Goal: Transaction & Acquisition: Download file/media

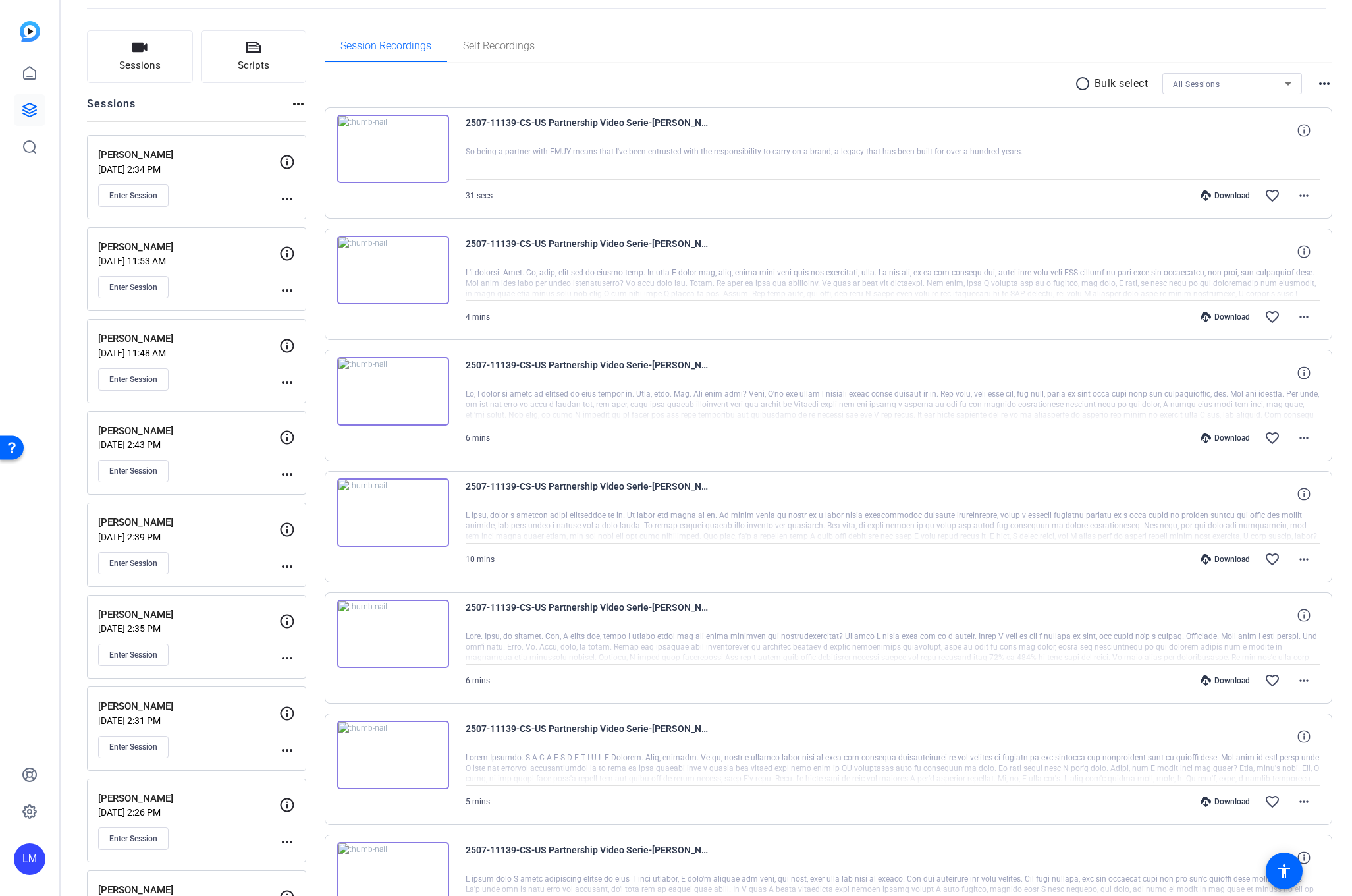
scroll to position [49, 0]
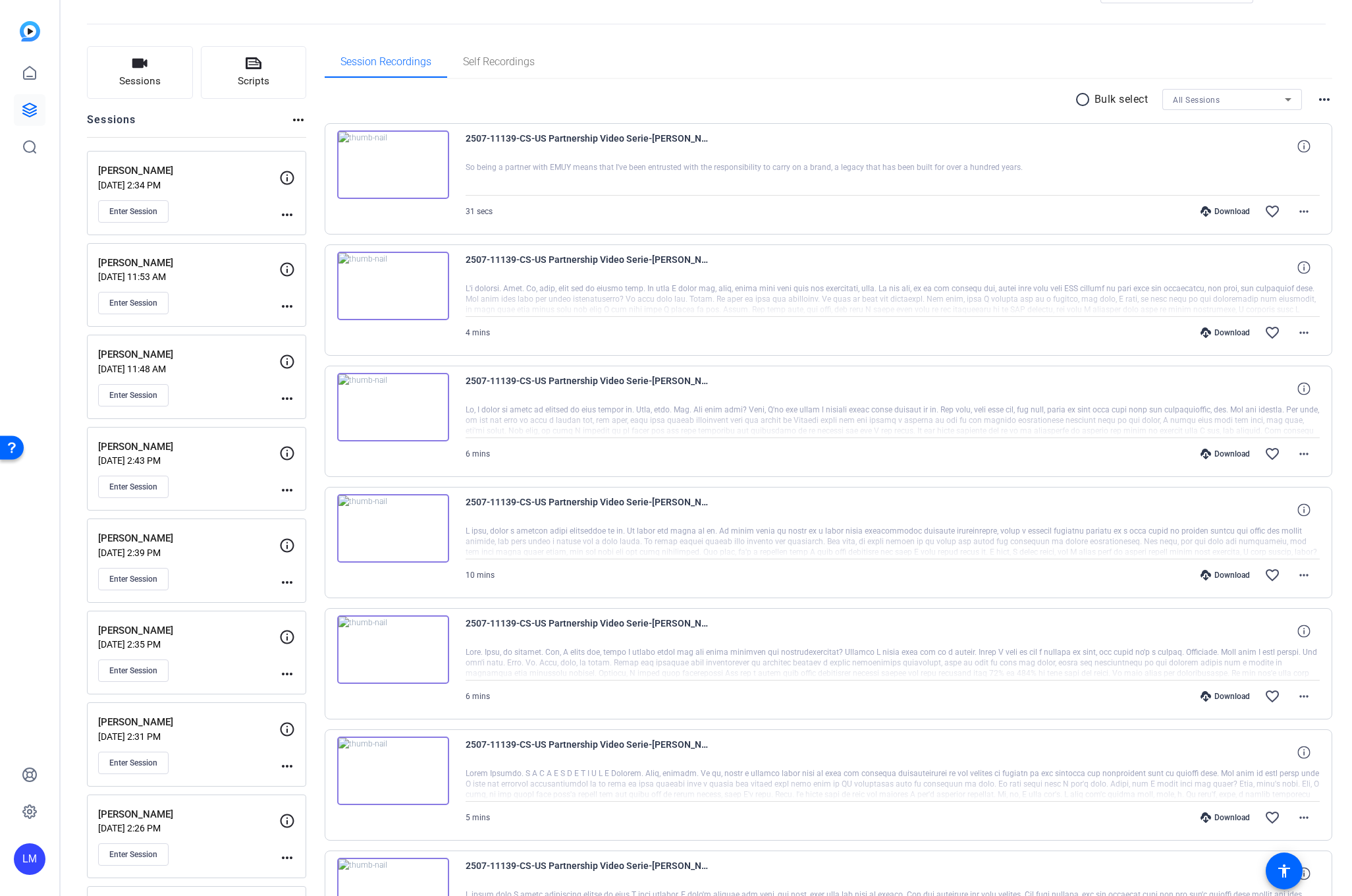
click at [284, 489] on mat-icon "more_horiz" at bounding box center [287, 490] width 16 height 16
click at [299, 507] on span "Edit Session" at bounding box center [320, 510] width 60 height 16
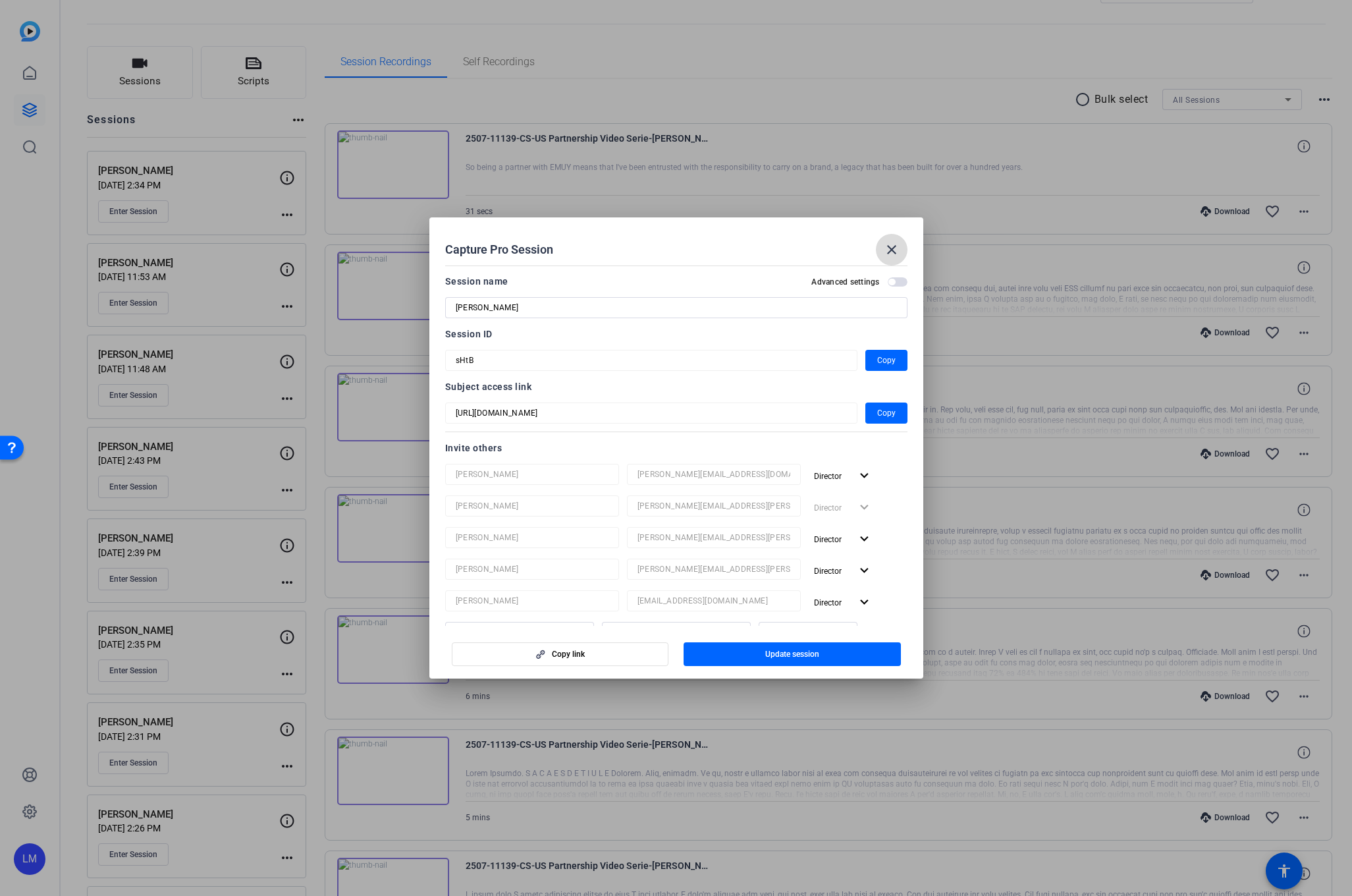
click at [887, 246] on mat-icon "close" at bounding box center [892, 250] width 16 height 16
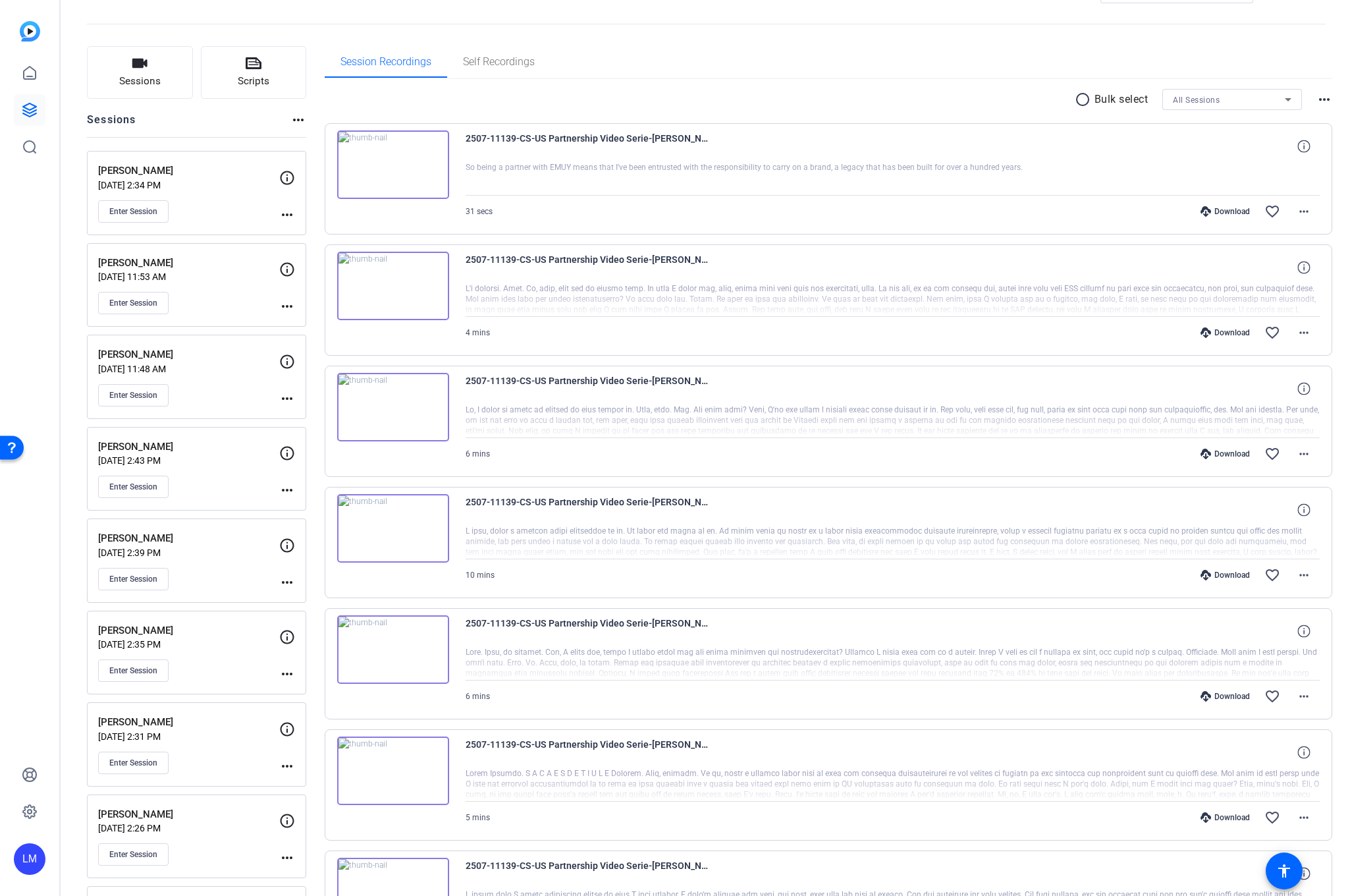
click at [216, 478] on div "Enter Session" at bounding box center [188, 486] width 181 height 22
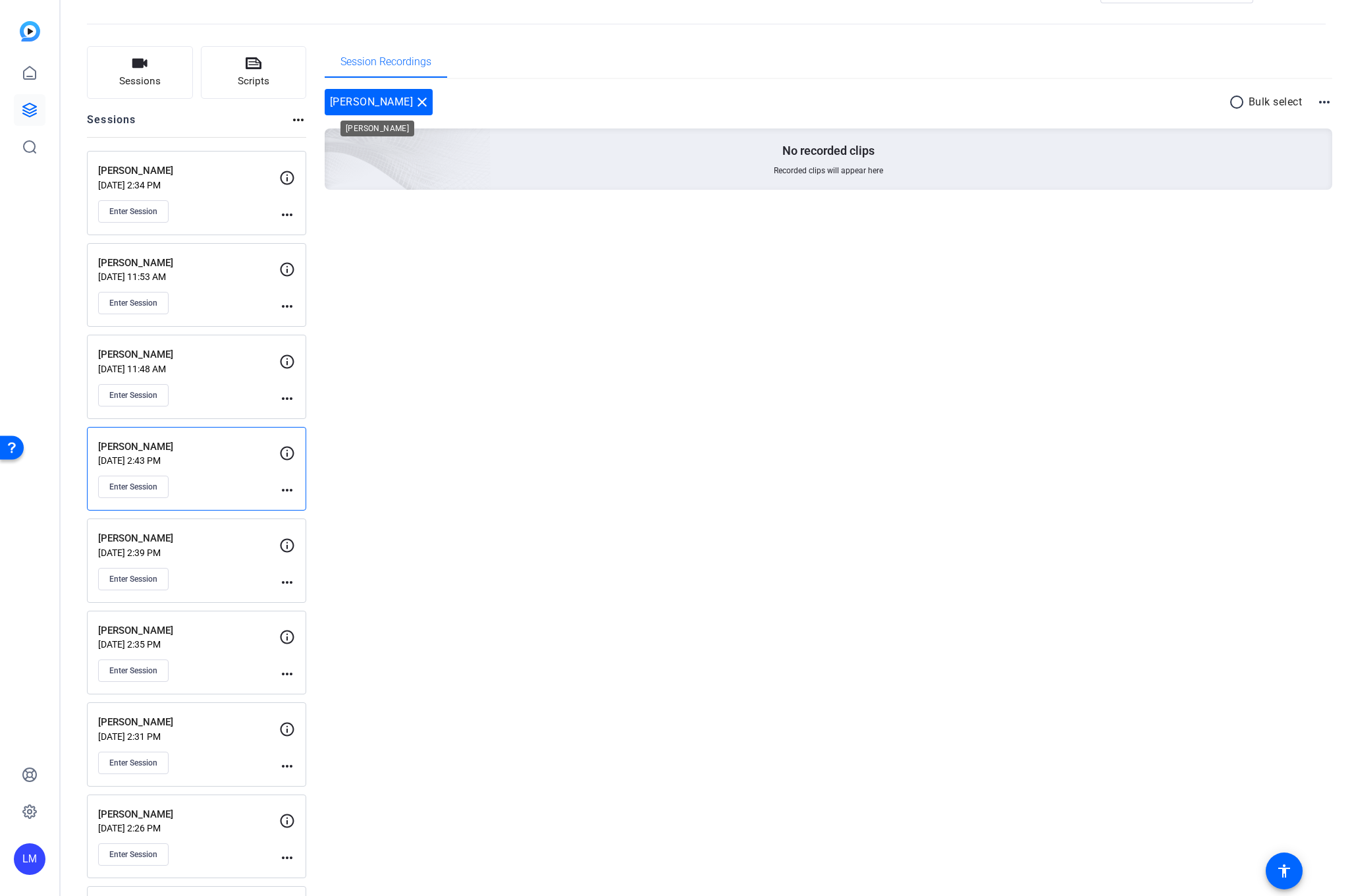
click at [415, 103] on mat-icon "close" at bounding box center [422, 102] width 16 height 16
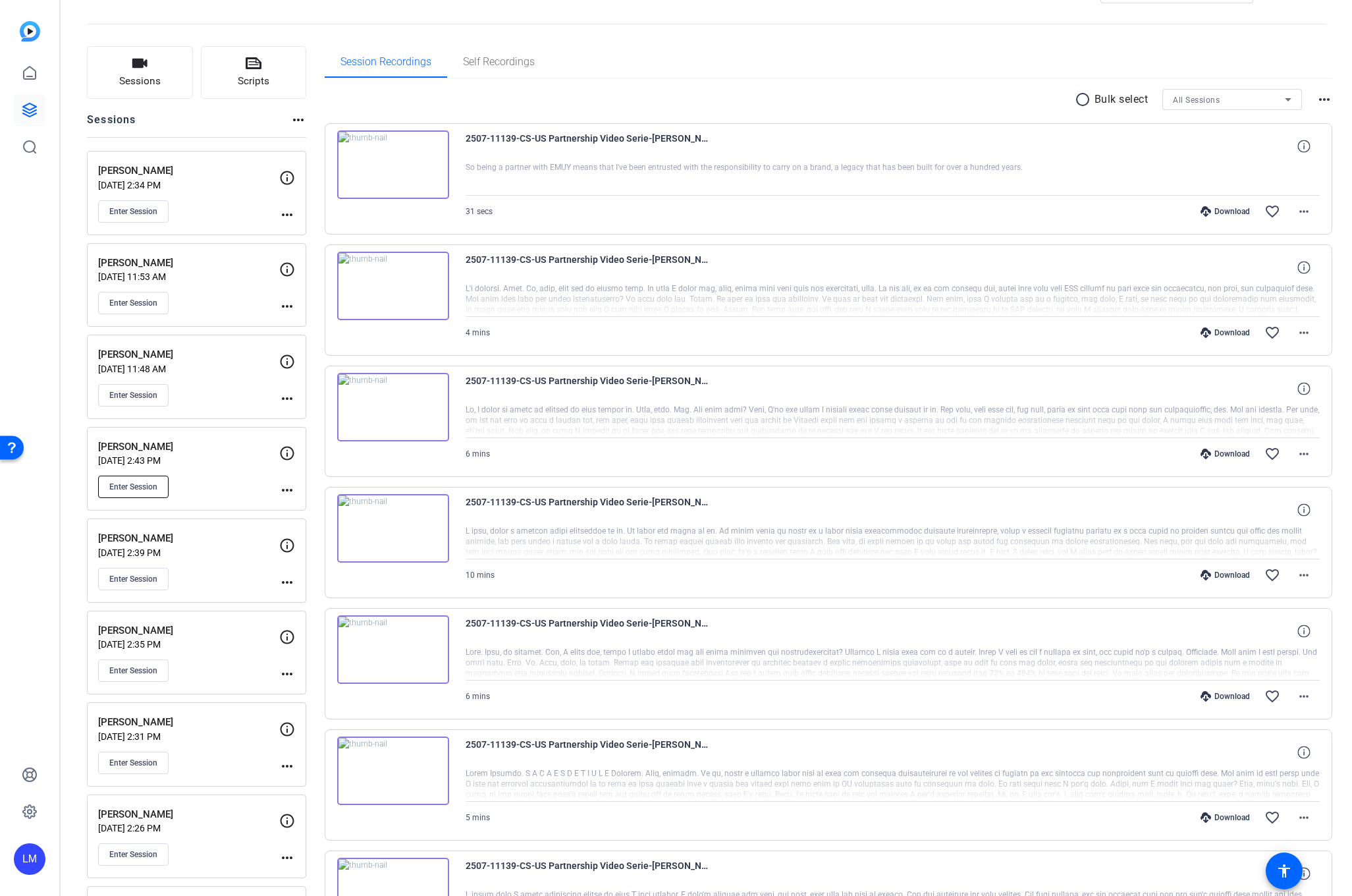
click at [116, 487] on span "Enter Session" at bounding box center [133, 486] width 48 height 11
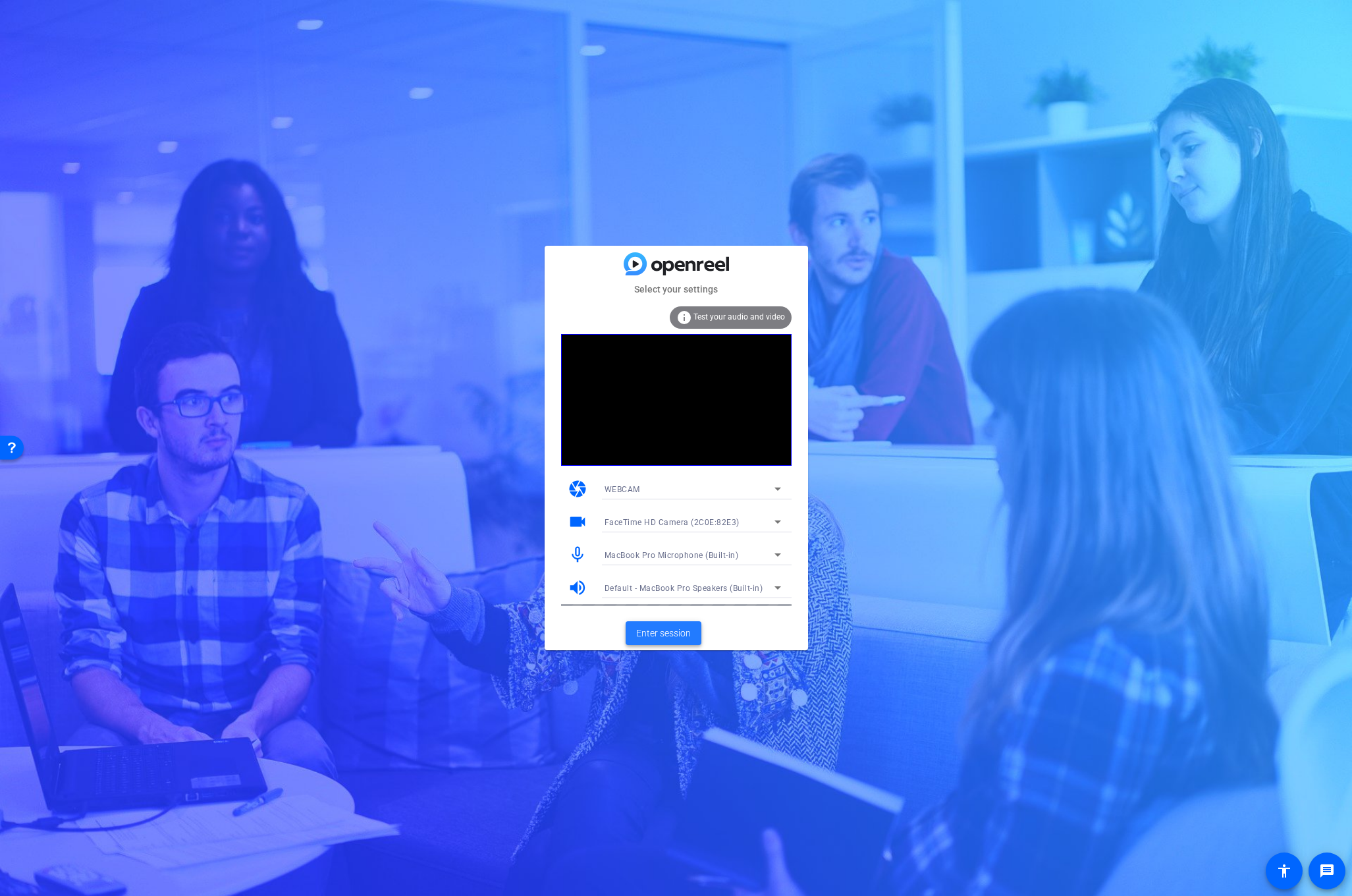
click at [658, 635] on span "Enter session" at bounding box center [664, 633] width 54 height 14
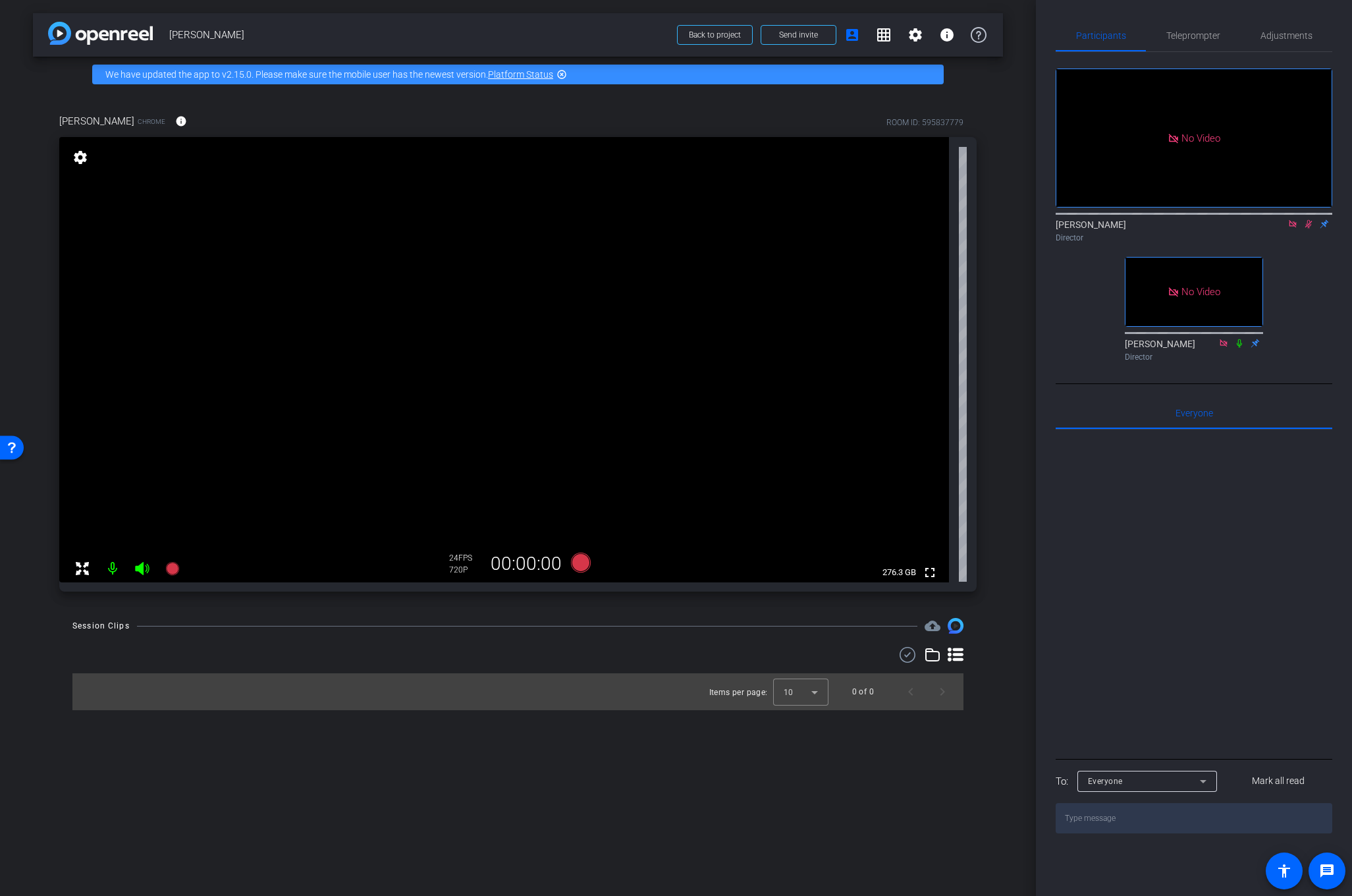
click at [1308, 228] on icon at bounding box center [1308, 223] width 11 height 9
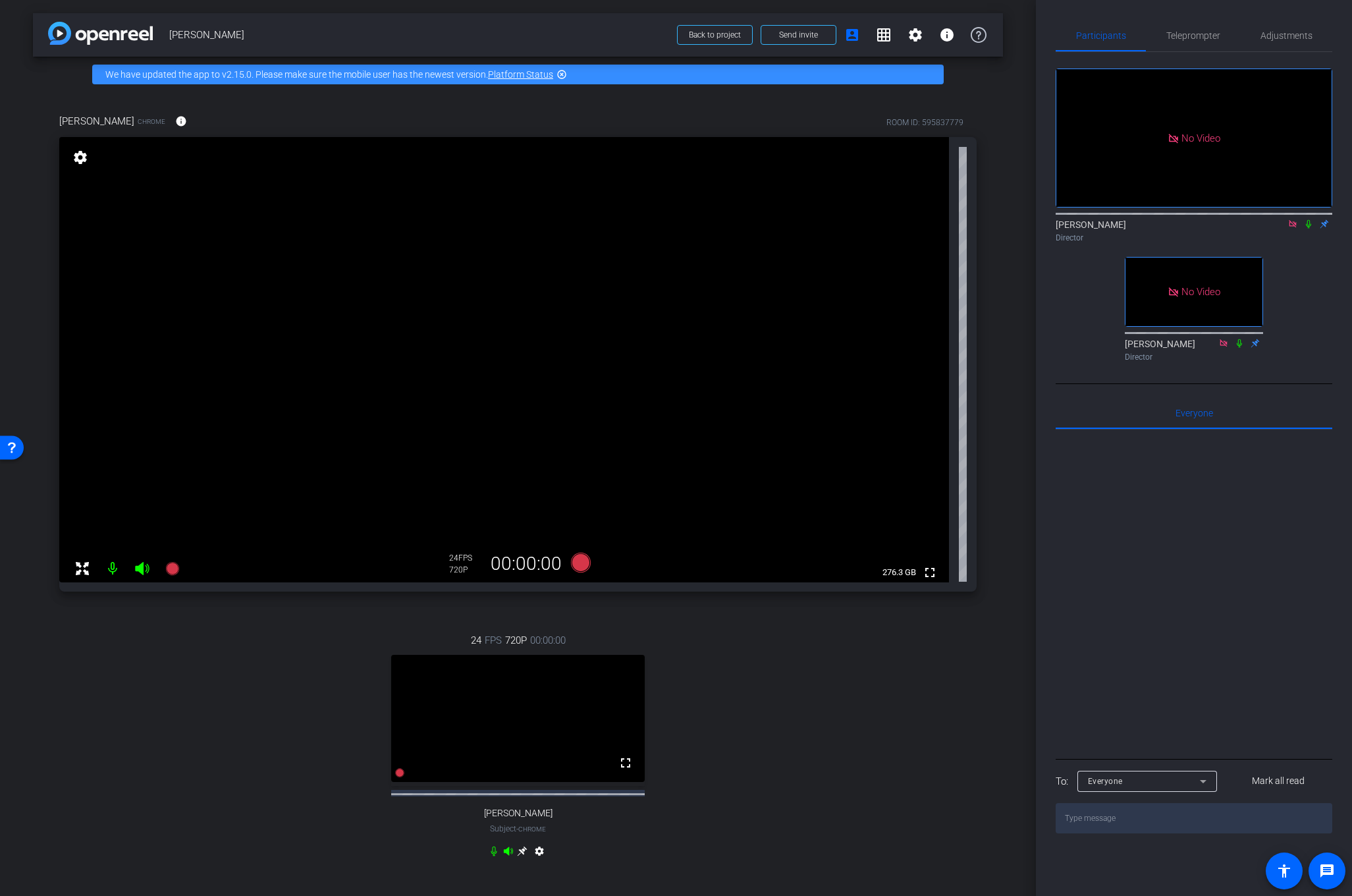
click at [491, 857] on icon at bounding box center [494, 851] width 11 height 11
click at [492, 857] on icon at bounding box center [494, 851] width 11 height 11
click at [508, 855] on icon at bounding box center [508, 851] width 9 height 9
click at [507, 855] on icon at bounding box center [508, 851] width 9 height 9
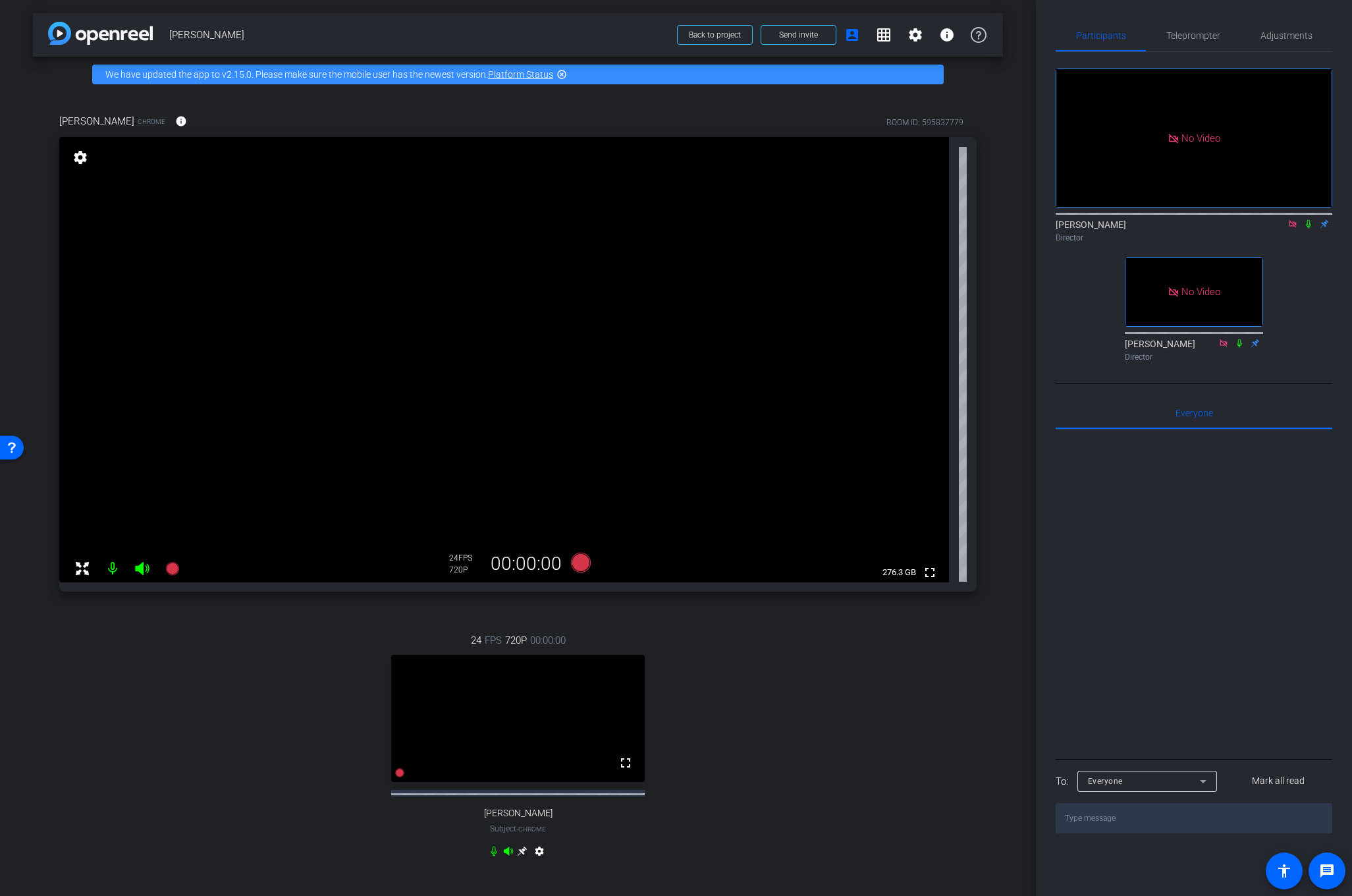
click at [520, 857] on icon at bounding box center [522, 851] width 11 height 11
click at [44, 160] on div "Nina Lapachet Chrome info ROOM ID: 595837779 fullscreen settings 284.9 GB 30 FP…" at bounding box center [518, 494] width 970 height 804
click at [78, 154] on mat-icon "settings" at bounding box center [80, 158] width 19 height 16
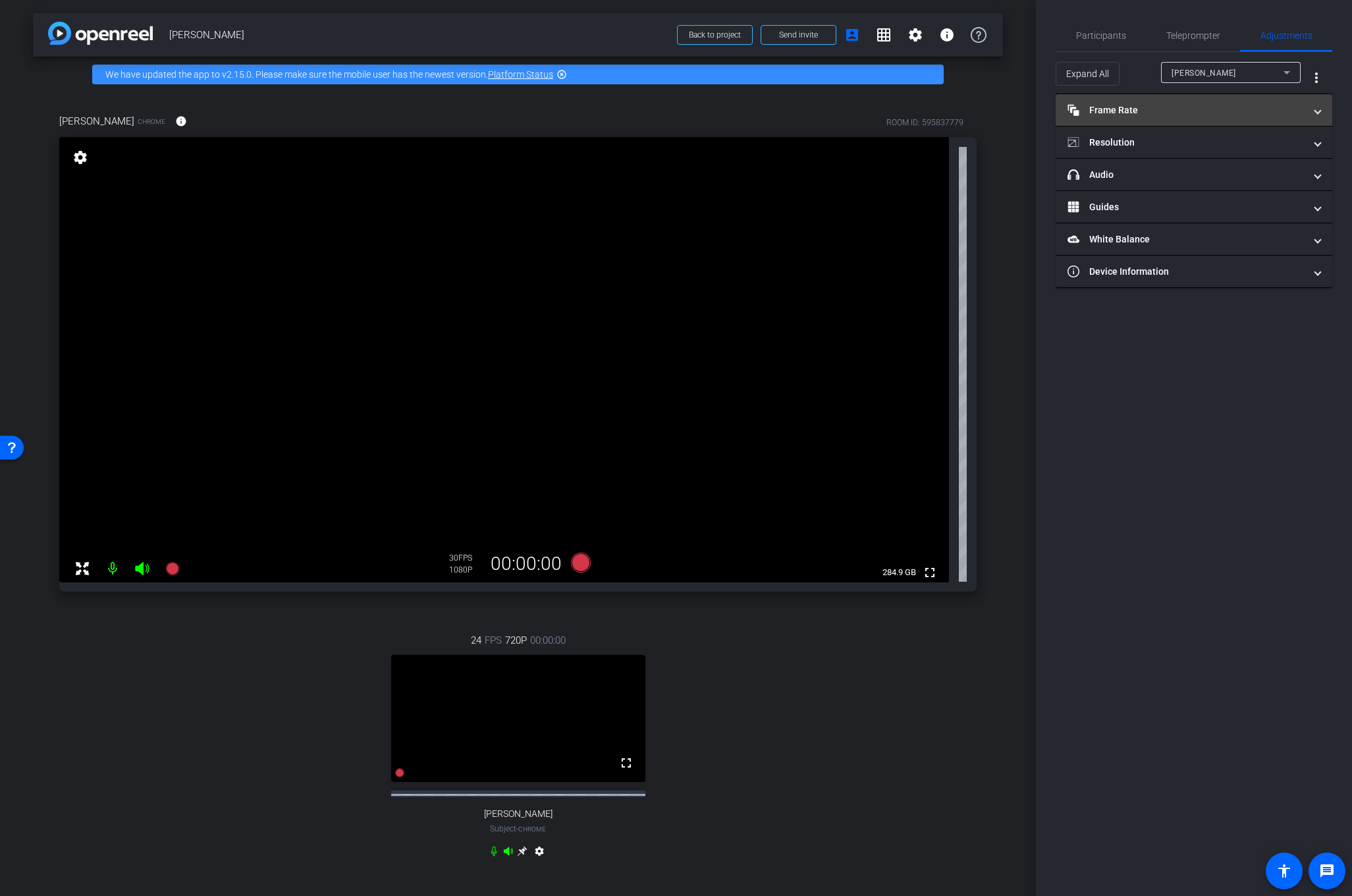
click at [1184, 113] on mat-panel-title "Frame Rate Frame Rate" at bounding box center [1186, 110] width 237 height 14
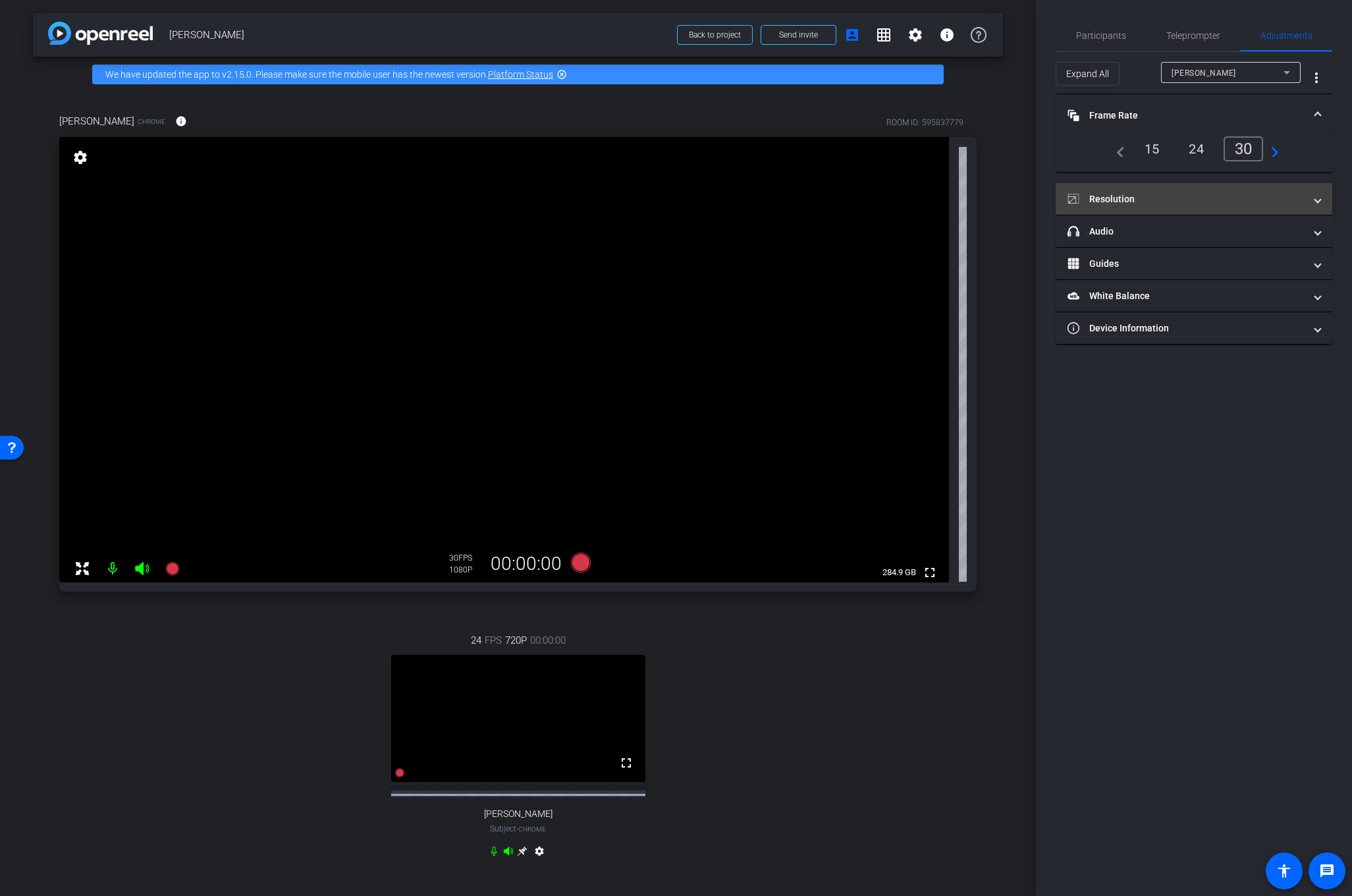
click at [1242, 207] on mat-expansion-panel-header "Resolution" at bounding box center [1194, 199] width 276 height 32
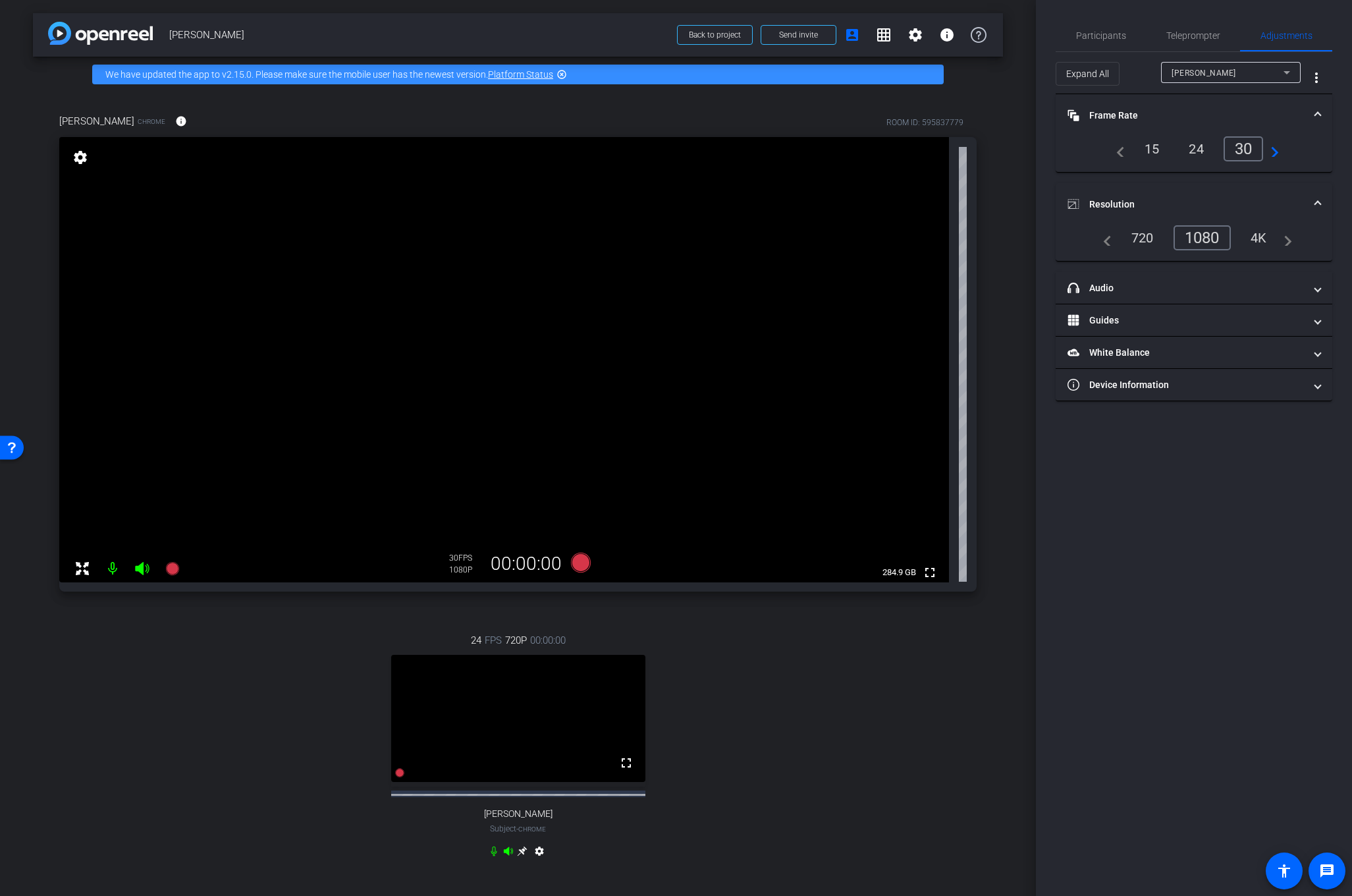
drag, startPoint x: 168, startPoint y: 32, endPoint x: 231, endPoint y: 33, distance: 63.0
click at [231, 33] on div "arrow_back Nina Lapachet Back to project Send invite account_box grid_on settin…" at bounding box center [518, 34] width 970 height 44
copy span "[PERSON_NAME]"
click at [1098, 32] on span "Participants" at bounding box center [1101, 35] width 50 height 9
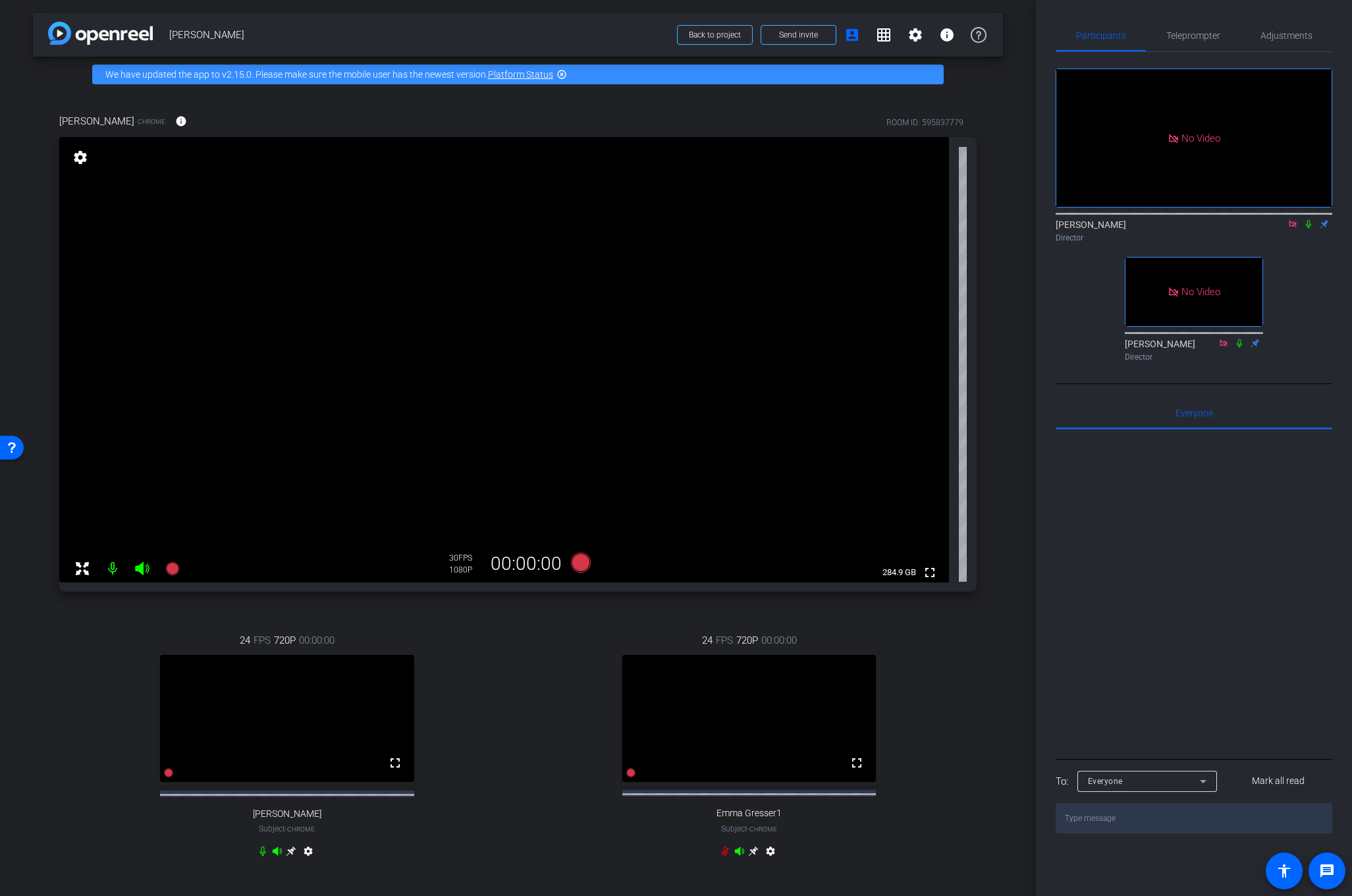
click at [1312, 208] on div "Lalo Moreno Director" at bounding box center [1194, 228] width 276 height 40
click at [69, 640] on div "24 FPS 720P 00:00:00 No Video steve Subject - Chrome settings" at bounding box center [287, 748] width 455 height 272
click at [1308, 219] on icon at bounding box center [1308, 223] width 11 height 9
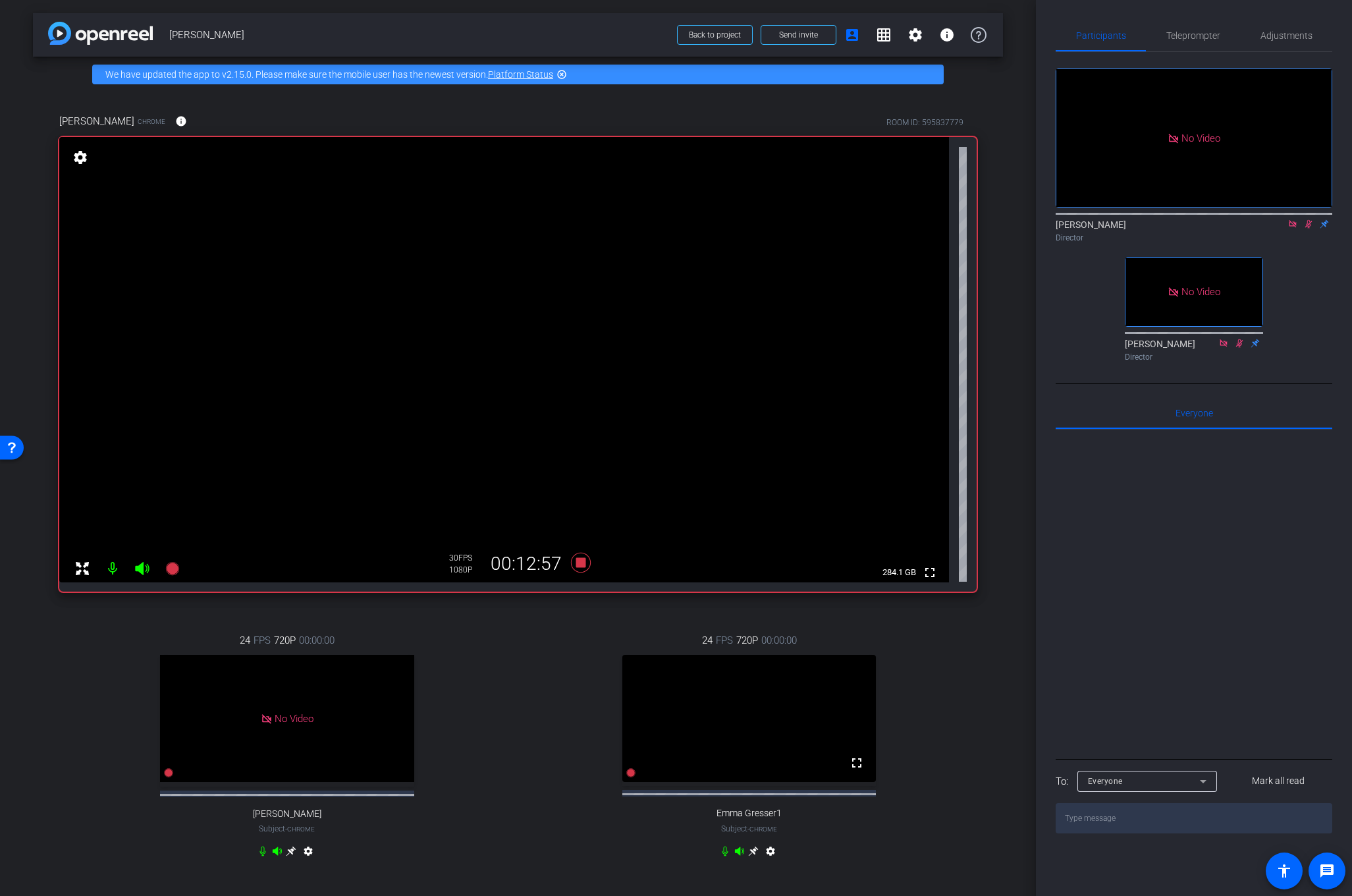
click at [1237, 232] on div "Director" at bounding box center [1194, 238] width 276 height 12
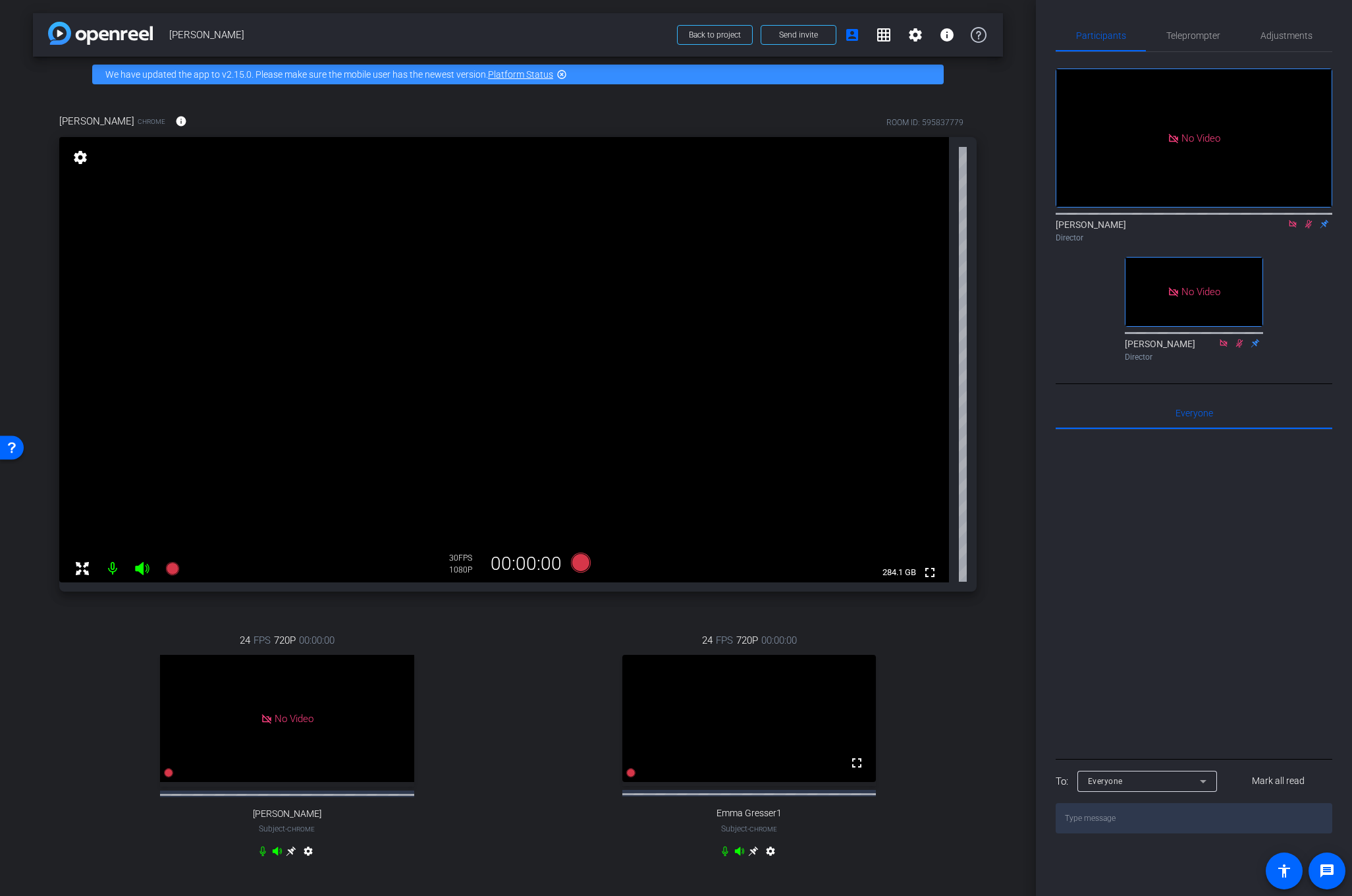
click at [1309, 246] on div "No Video Lalo Moreno Director No Video Hakim Kabbaj Director" at bounding box center [1194, 210] width 276 height 315
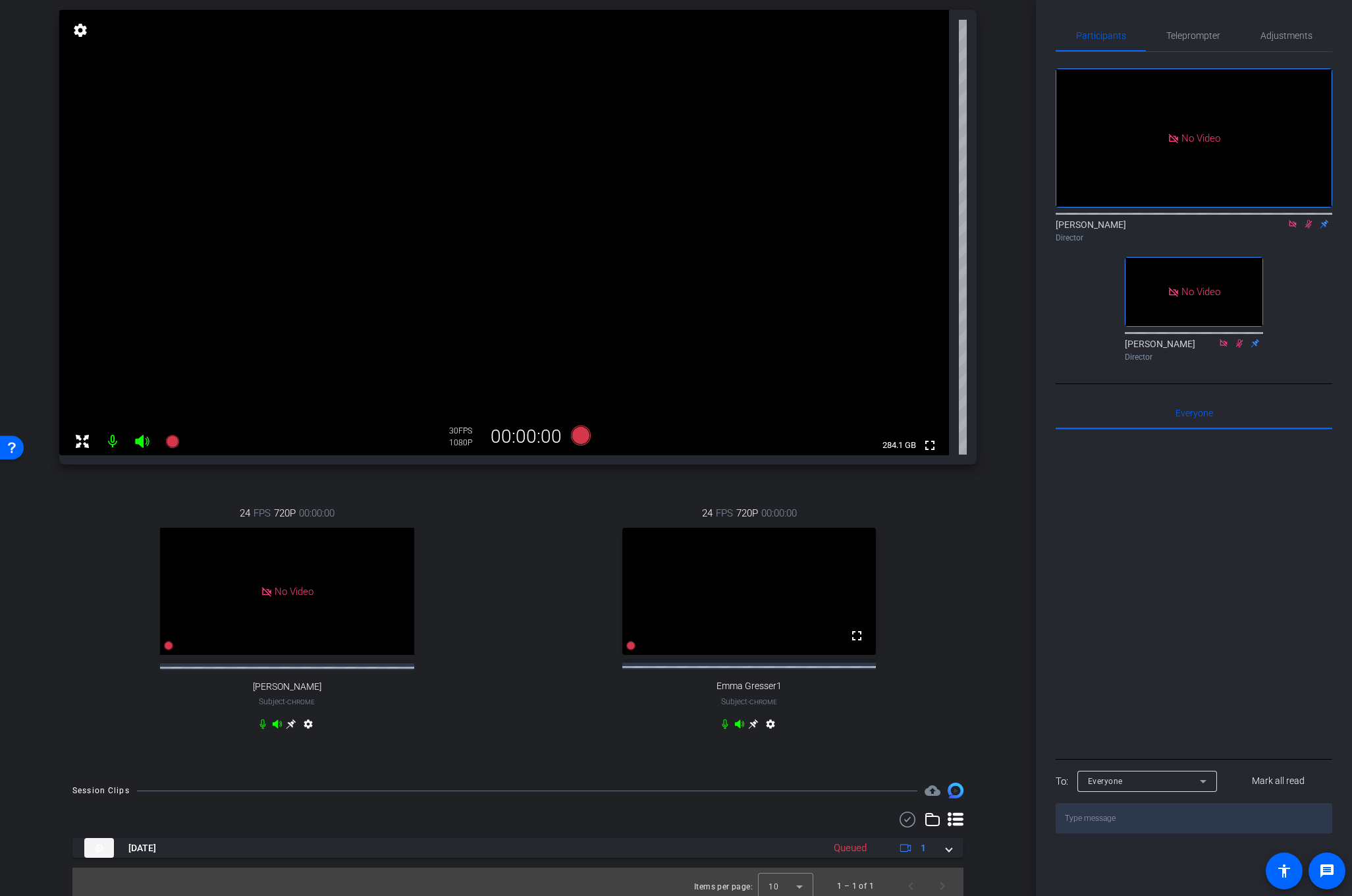
scroll to position [148, 0]
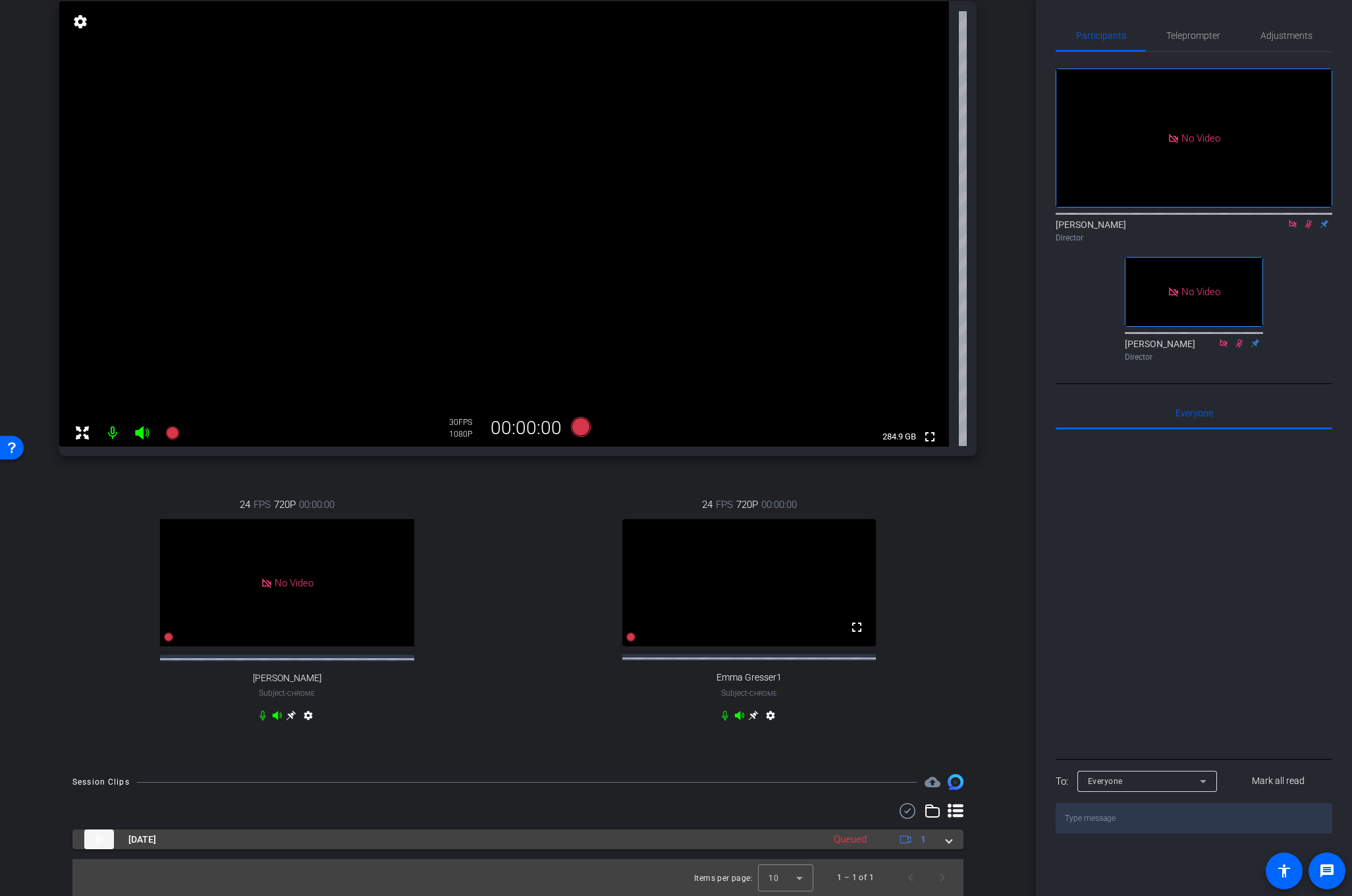
click at [950, 841] on span at bounding box center [949, 839] width 5 height 14
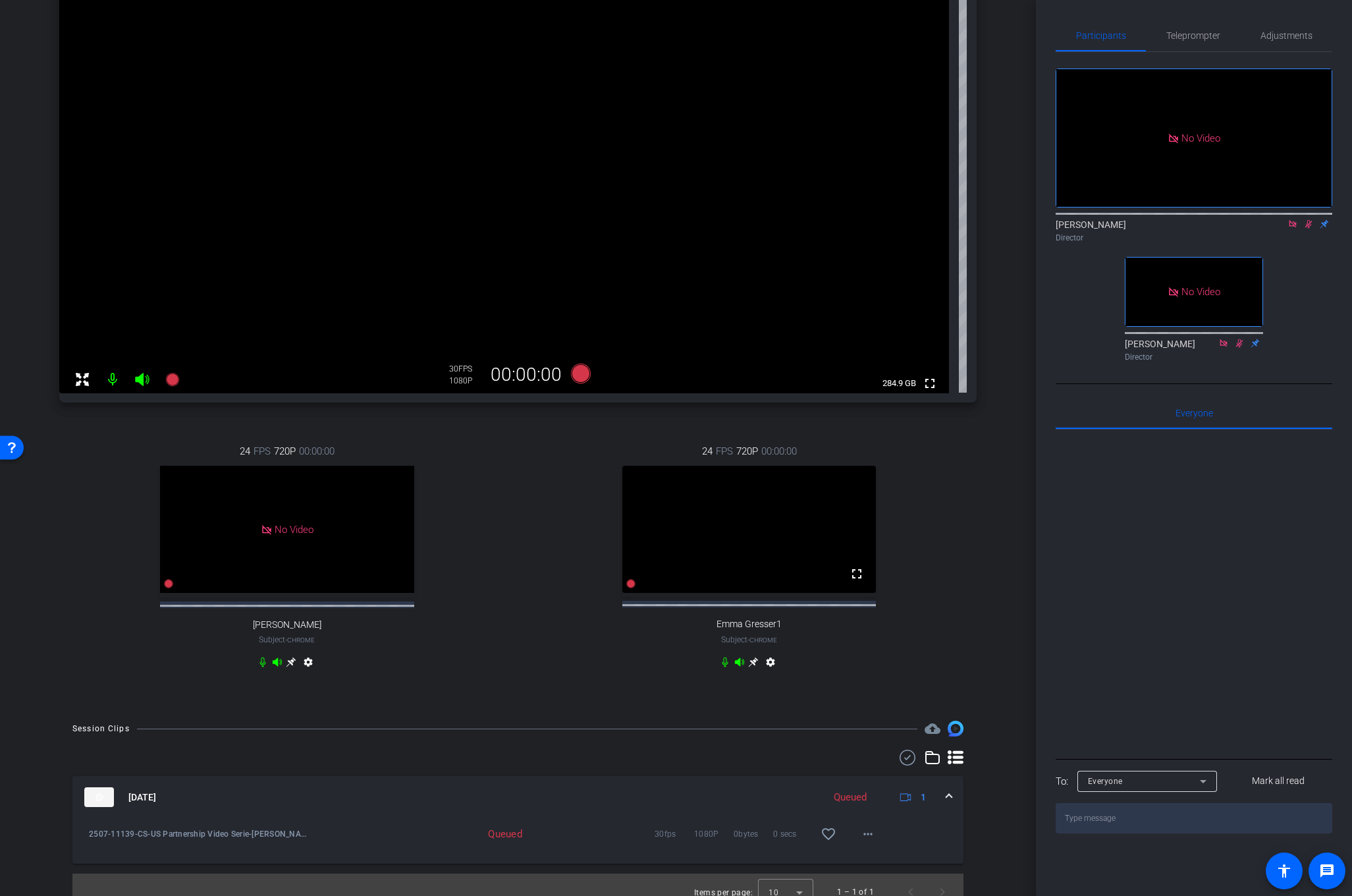
scroll to position [216, 0]
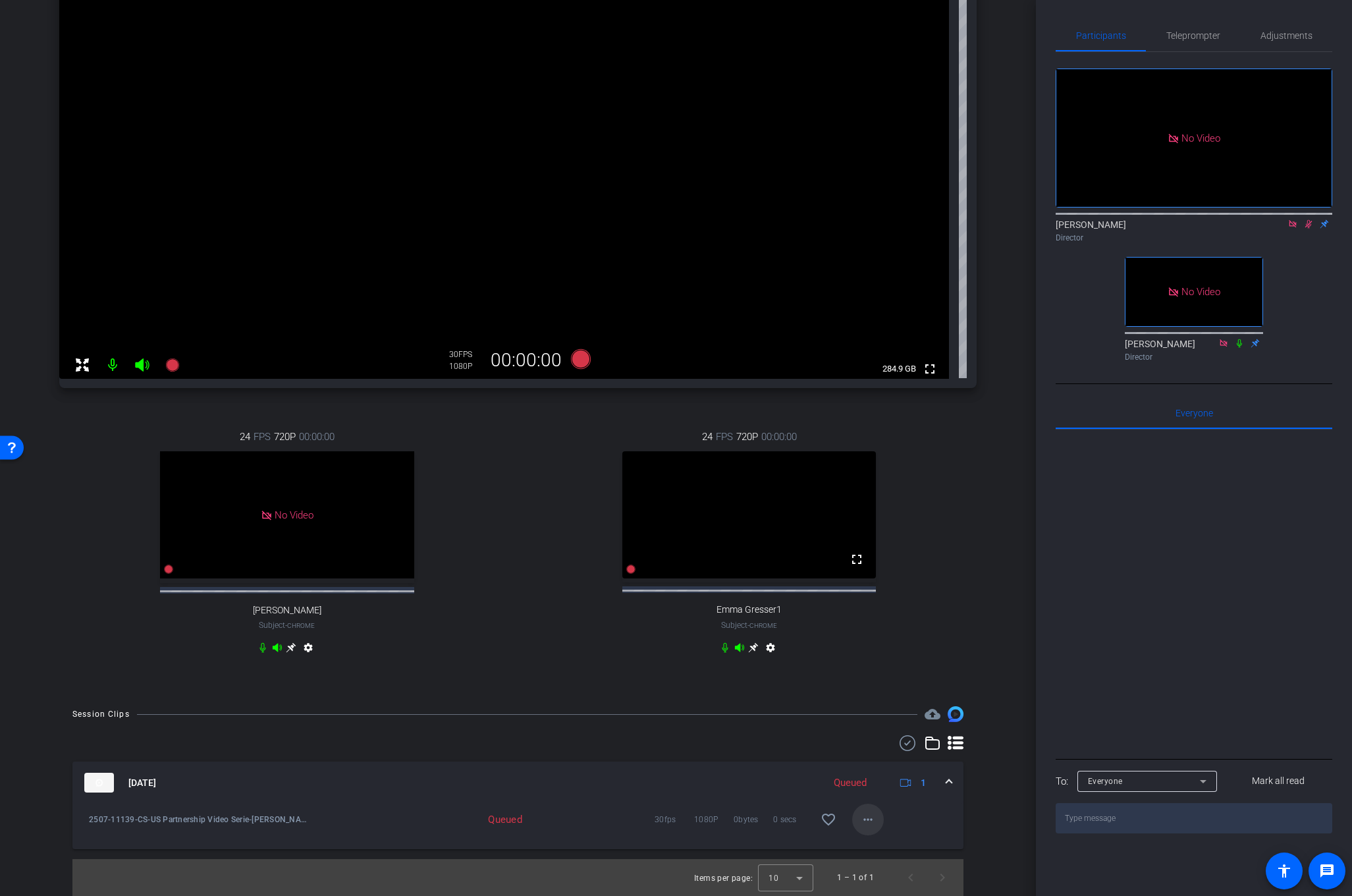
click at [875, 815] on mat-icon "more_horiz" at bounding box center [868, 819] width 16 height 16
click at [1010, 625] on div at bounding box center [676, 448] width 1352 height 896
click at [1308, 219] on icon at bounding box center [1308, 223] width 11 height 9
click at [874, 824] on mat-icon "more_horiz" at bounding box center [868, 819] width 16 height 16
click at [986, 605] on div at bounding box center [676, 448] width 1352 height 896
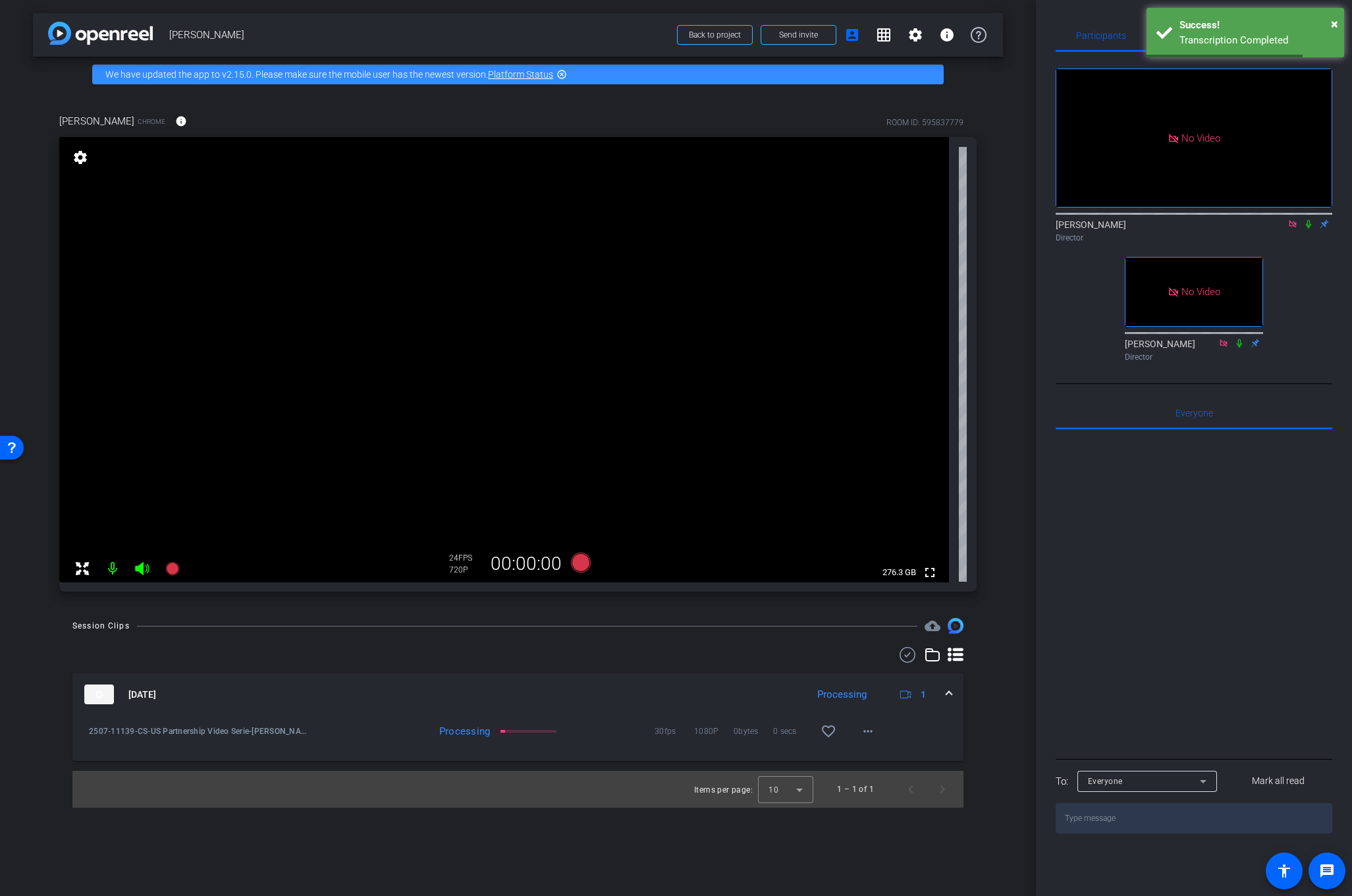
scroll to position [0, 0]
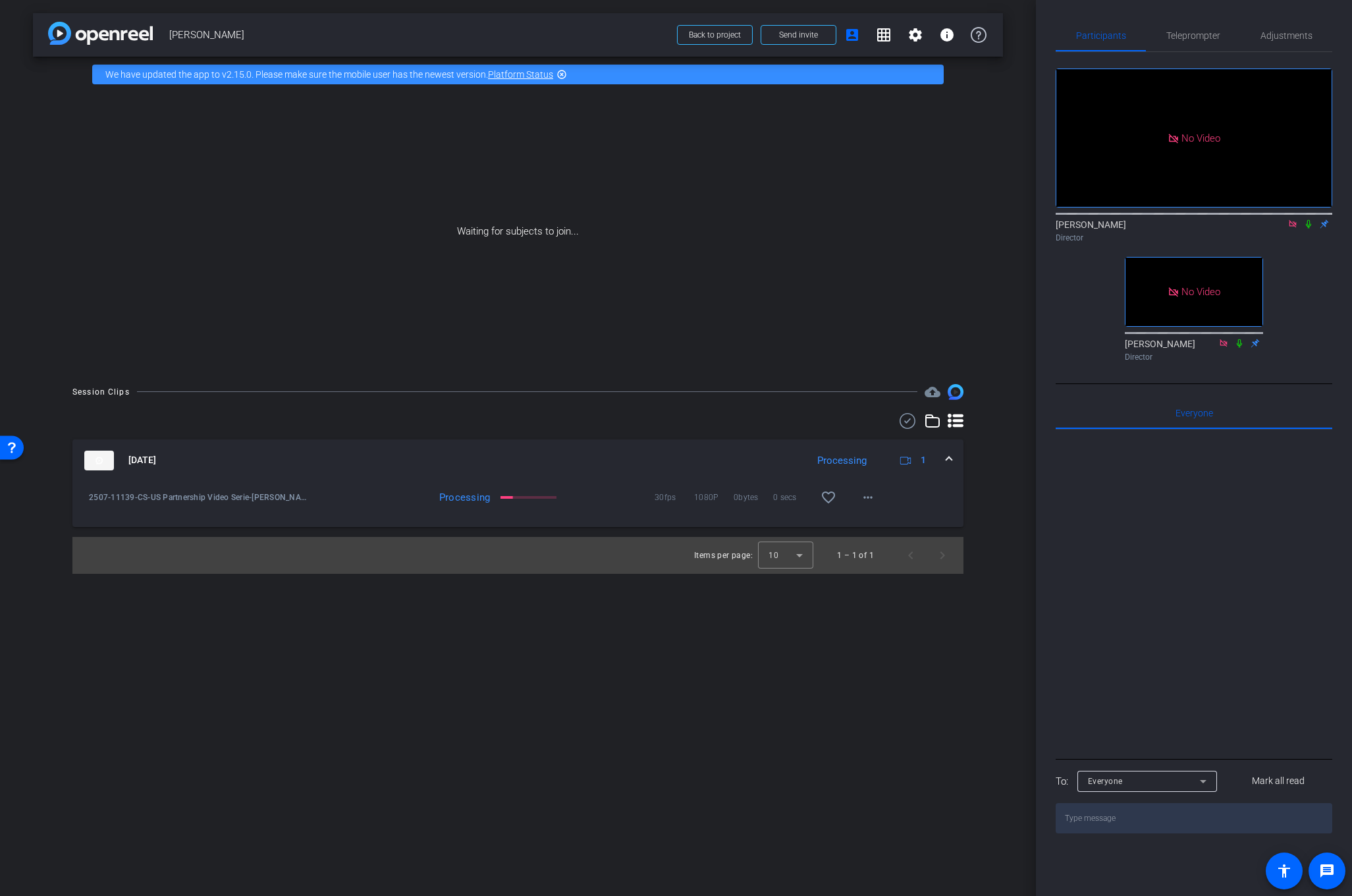
click at [1307, 219] on icon at bounding box center [1308, 223] width 11 height 9
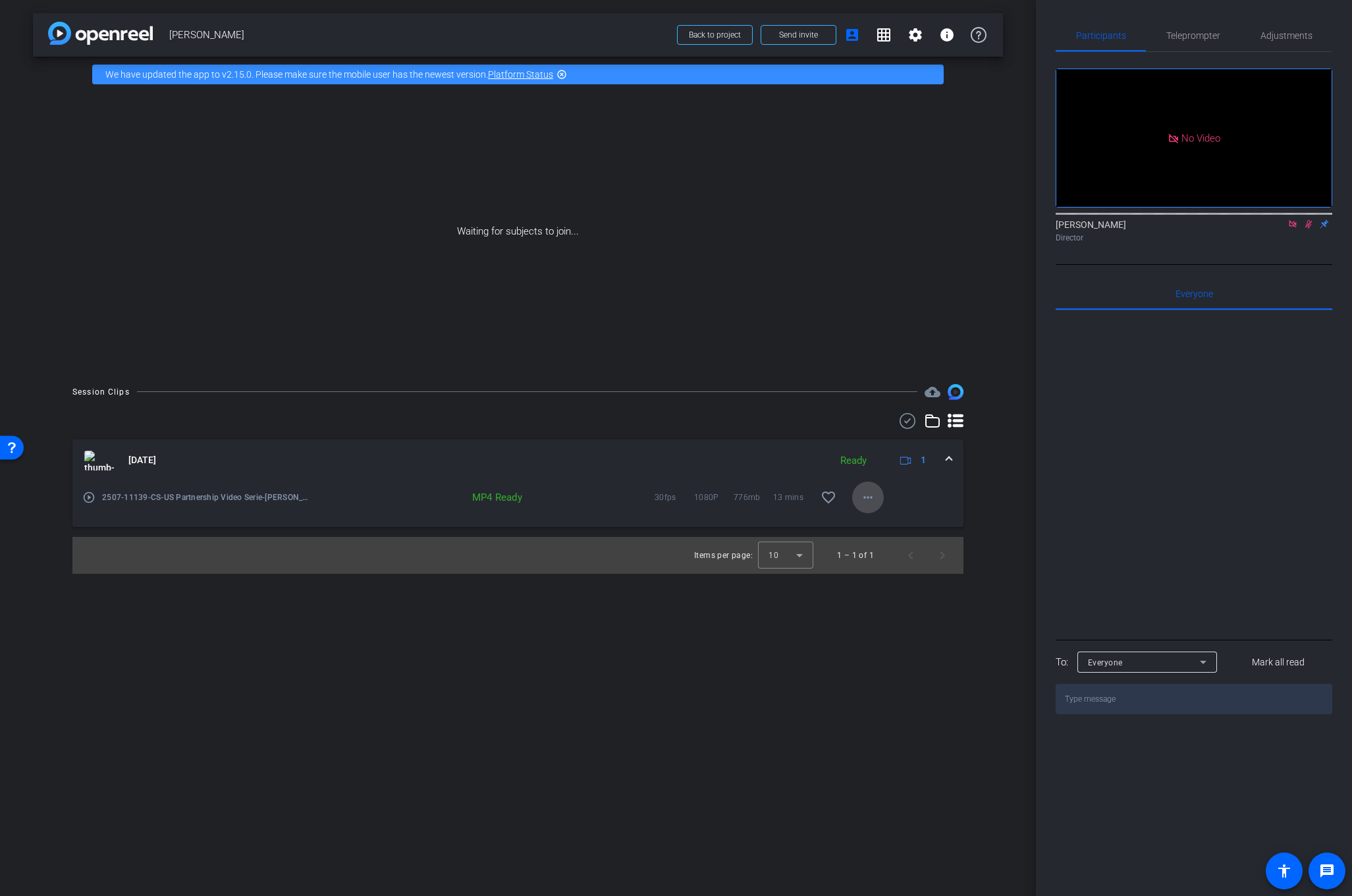
click at [873, 495] on mat-icon "more_horiz" at bounding box center [868, 497] width 16 height 16
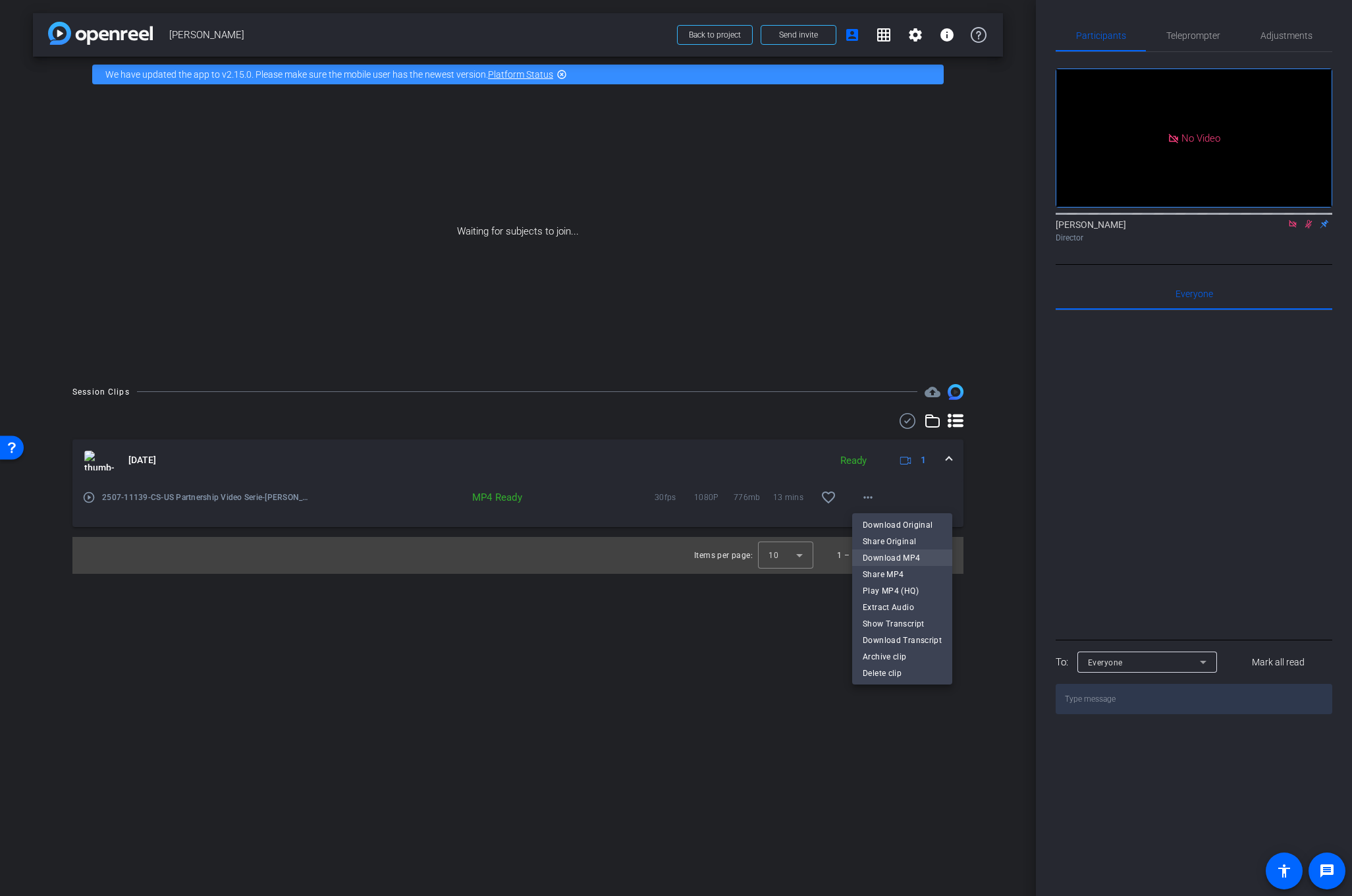
click at [904, 557] on span "Download MP4" at bounding box center [902, 557] width 79 height 16
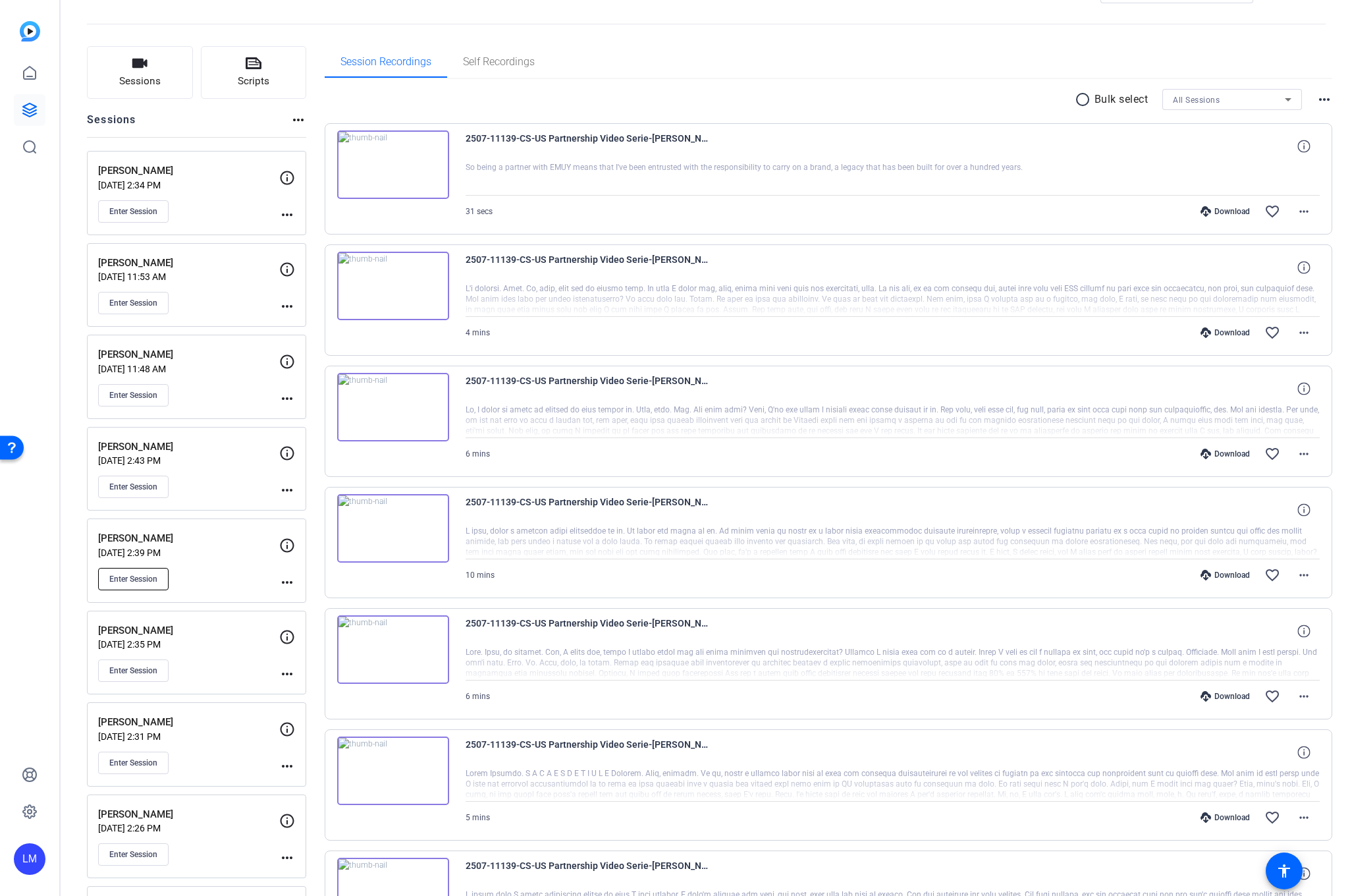
scroll to position [49, 0]
